Goal: Task Accomplishment & Management: Use online tool/utility

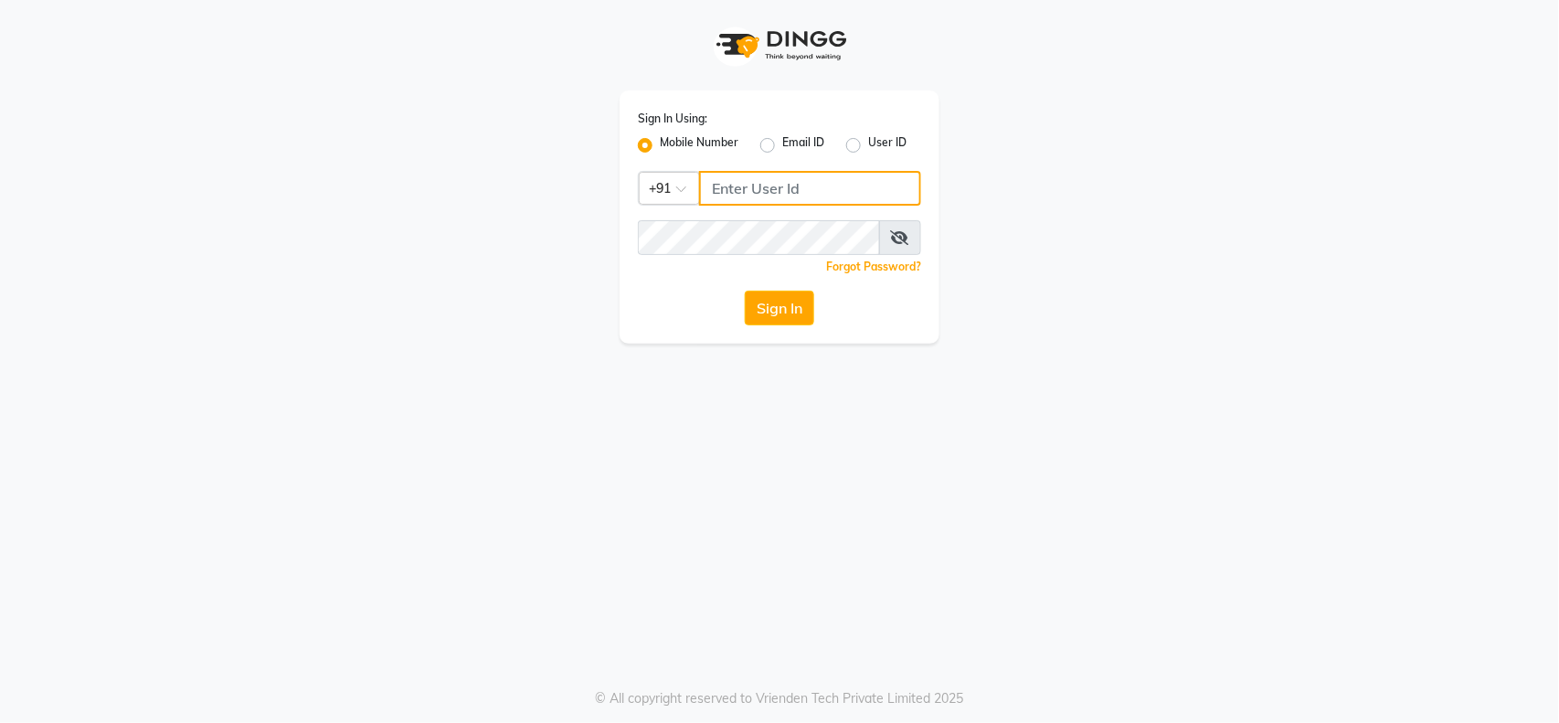
click at [762, 187] on input "Username" at bounding box center [810, 188] width 222 height 35
type input "8847609074"
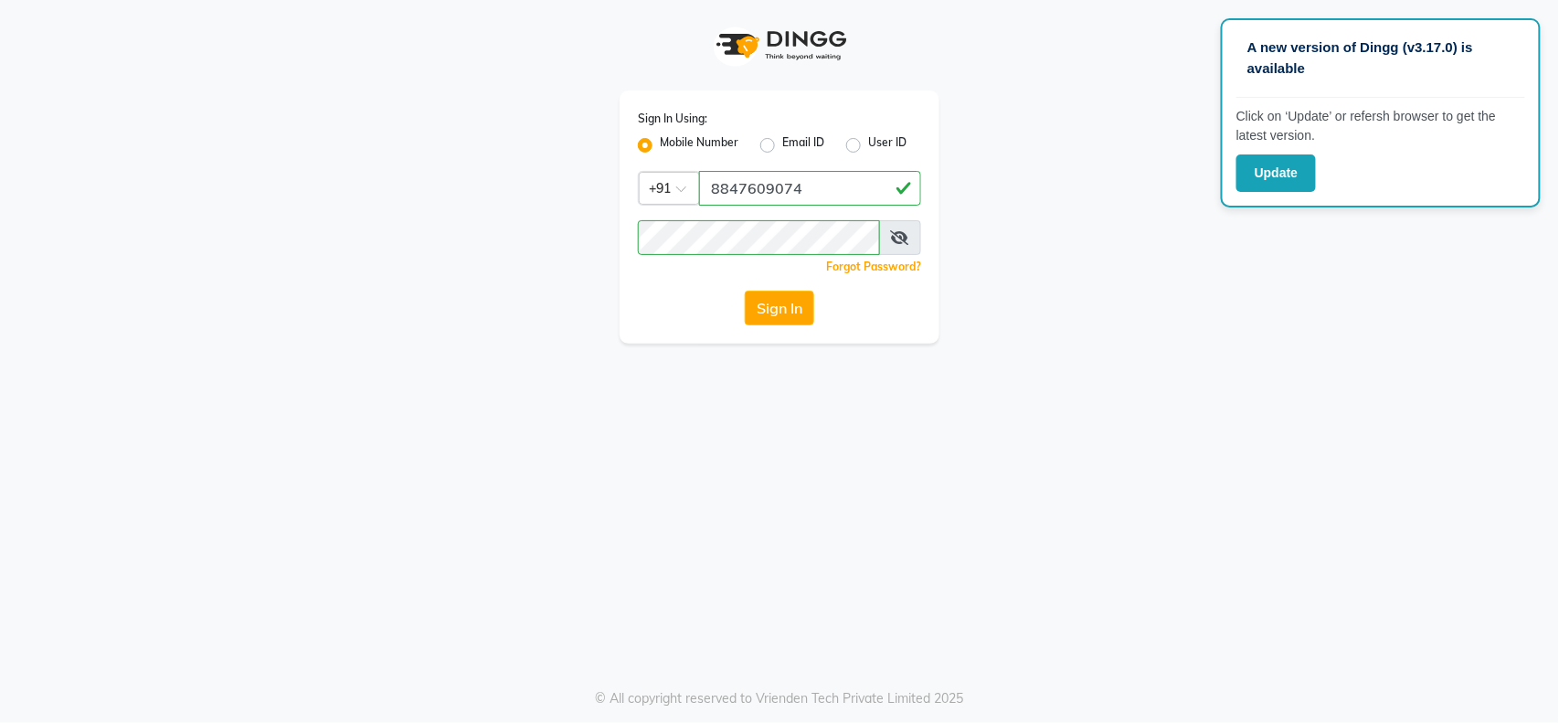
click at [896, 238] on icon at bounding box center [900, 237] width 18 height 15
click at [775, 302] on button "Sign In" at bounding box center [779, 308] width 69 height 35
